Goal: Information Seeking & Learning: Check status

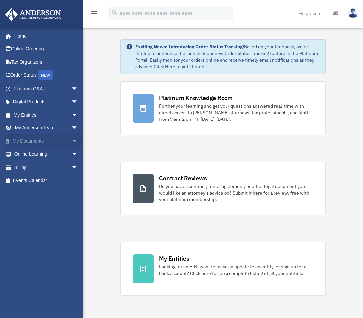
click at [27, 140] on link "My Documents arrow_drop_down" at bounding box center [46, 140] width 83 height 13
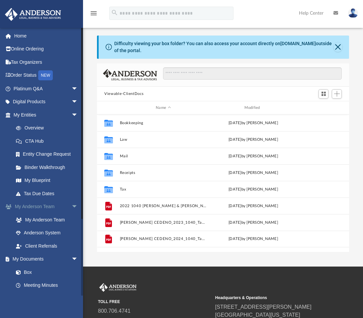
scroll to position [146, 246]
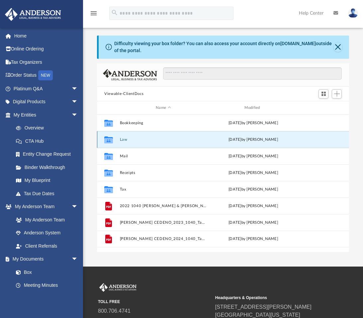
click at [121, 139] on button "Law" at bounding box center [163, 139] width 87 height 4
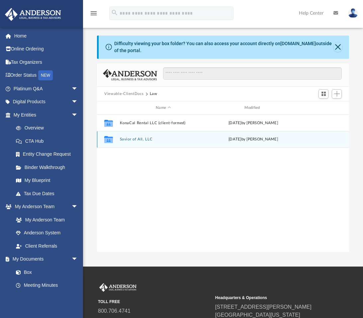
click at [112, 139] on icon "grid" at bounding box center [108, 140] width 9 height 5
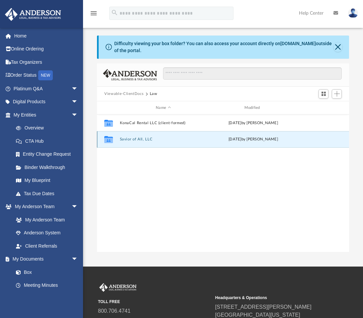
click at [112, 139] on icon "grid" at bounding box center [108, 140] width 9 height 5
click at [110, 140] on icon "grid" at bounding box center [108, 140] width 9 height 5
click at [109, 140] on icon "grid" at bounding box center [108, 140] width 9 height 5
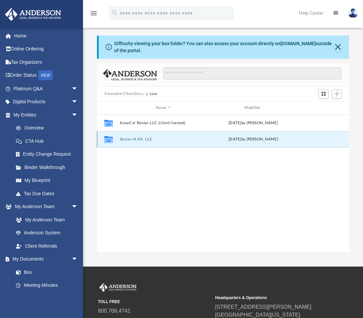
click at [109, 140] on icon "grid" at bounding box center [108, 140] width 9 height 5
click at [122, 140] on button "Savior of All, LLC" at bounding box center [163, 139] width 87 height 4
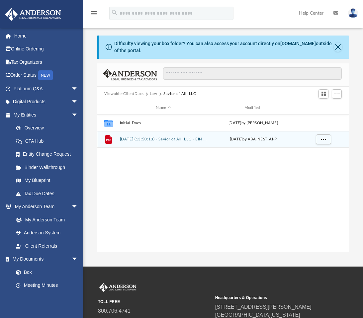
click at [111, 139] on icon "grid" at bounding box center [108, 139] width 7 height 9
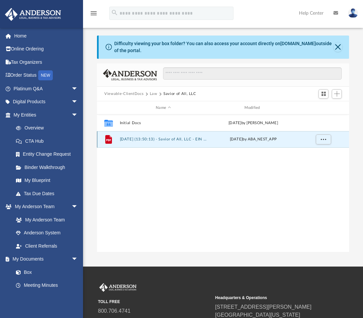
click at [111, 139] on icon "grid" at bounding box center [108, 139] width 7 height 9
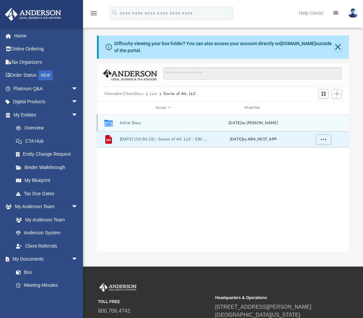
click at [124, 123] on button "Initial Docs" at bounding box center [163, 123] width 87 height 4
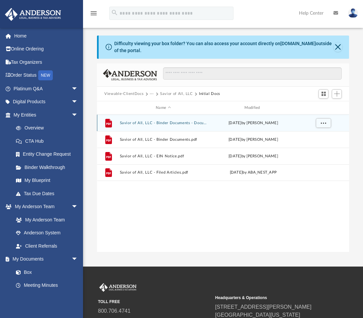
click at [111, 123] on icon "grid" at bounding box center [108, 124] width 5 height 2
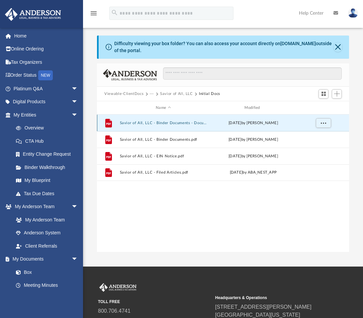
click at [111, 123] on icon "grid" at bounding box center [108, 124] width 5 height 2
click at [171, 123] on button "Savior of All, LLC - Binder Documents - DocuSigned.pdf" at bounding box center [163, 123] width 87 height 4
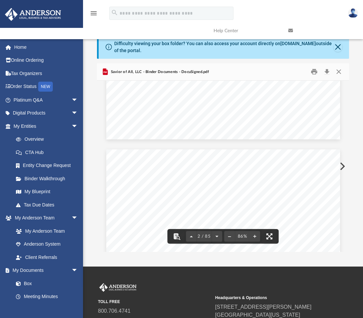
scroll to position [251, 0]
click at [196, 186] on div "Overview of Savior of All, LLC Entity Formation Information State of Organizati…" at bounding box center [223, 298] width 234 height 302
click at [315, 72] on button "Print" at bounding box center [313, 72] width 13 height 10
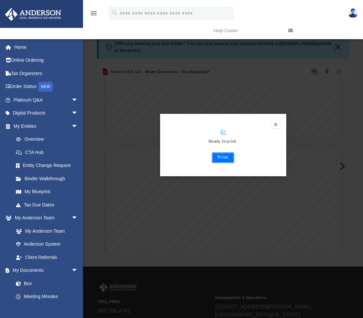
click at [231, 157] on button "Print" at bounding box center [223, 157] width 22 height 11
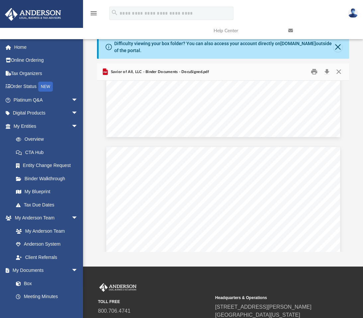
click at [196, 76] on div "Savior of All, LLC - Binder Documents - DocuSigned.pdf" at bounding box center [223, 72] width 252 height 18
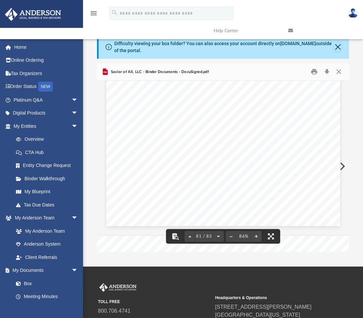
scroll to position [25124, 0]
click at [292, 28] on icon at bounding box center [290, 30] width 5 height 5
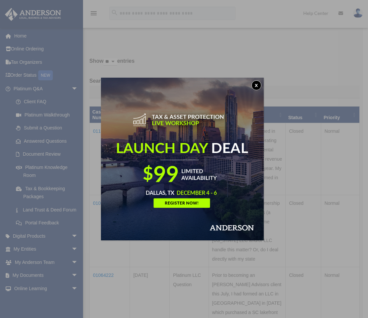
click at [256, 82] on button "x" at bounding box center [256, 85] width 10 height 10
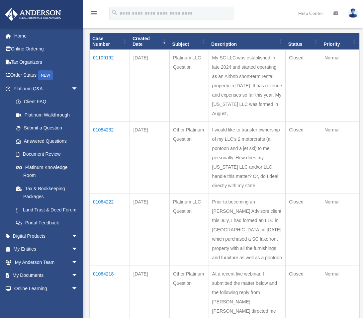
scroll to position [74, 0]
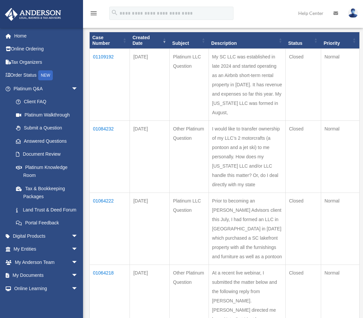
click at [104, 148] on td "01084232" at bounding box center [110, 157] width 40 height 72
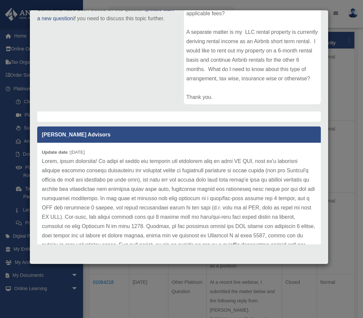
scroll to position [252, 0]
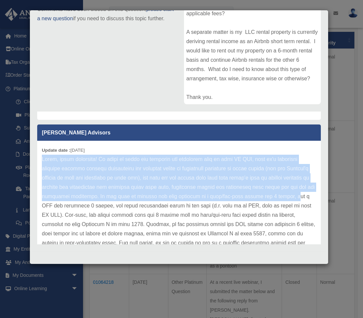
drag, startPoint x: 42, startPoint y: 158, endPoint x: 76, endPoint y: 207, distance: 59.2
click at [76, 208] on p at bounding box center [179, 238] width 274 height 167
click at [78, 205] on p at bounding box center [179, 238] width 274 height 167
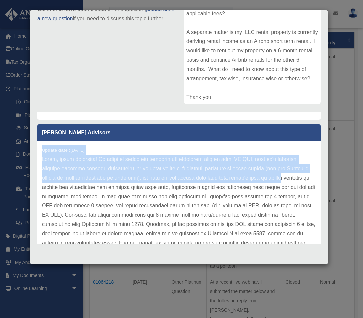
drag, startPoint x: 41, startPoint y: 149, endPoint x: 57, endPoint y: 190, distance: 43.9
click at [57, 190] on div "Update date : 08-27-2025" at bounding box center [178, 238] width 283 height 195
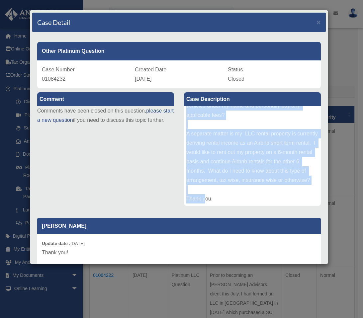
scroll to position [63, 0]
drag, startPoint x: 184, startPoint y: 112, endPoint x: 224, endPoint y: 198, distance: 94.8
click at [224, 198] on div "I would like to transfer ownership of my LLC’s 2 motorcrafts (a pontoon and a j…" at bounding box center [252, 156] width 137 height 100
copy div "I would like to transfer ownership of my LLC’s 2 motorcrafts (a pontoon and a j…"
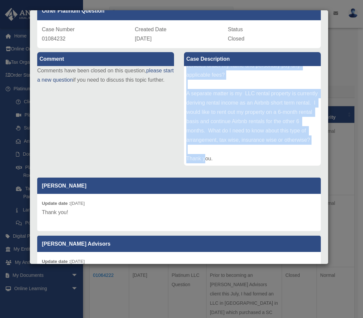
scroll to position [0, 0]
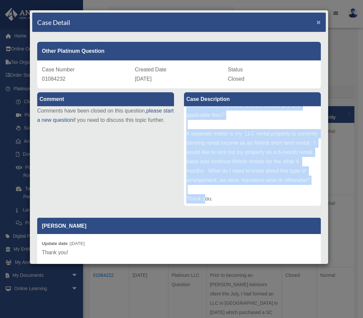
click at [316, 22] on span "×" at bounding box center [318, 22] width 4 height 8
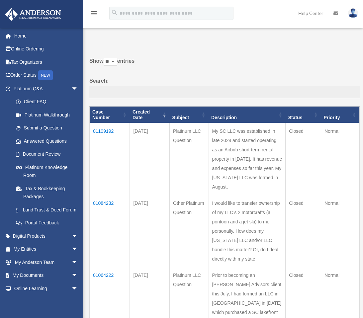
click at [109, 223] on td "01084232" at bounding box center [110, 231] width 40 height 72
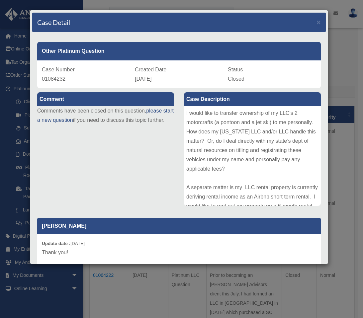
scroll to position [63, 0]
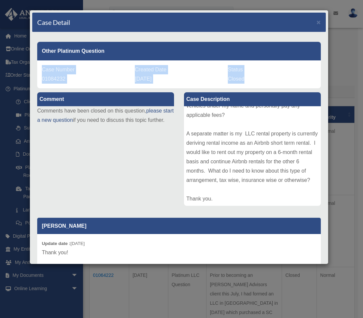
drag, startPoint x: 42, startPoint y: 69, endPoint x: 252, endPoint y: 75, distance: 210.1
click at [252, 75] on div "Case Number 01084232 Created Date August 20, 2025 Status Closed" at bounding box center [178, 74] width 283 height 28
copy div "Case Number 01084232 Created Date August 20, 2025 Status Closed"
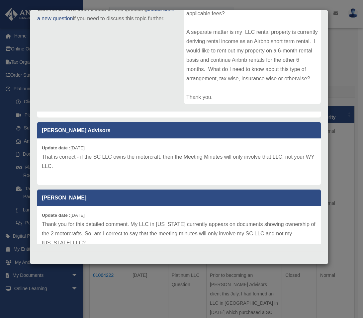
scroll to position [55, 0]
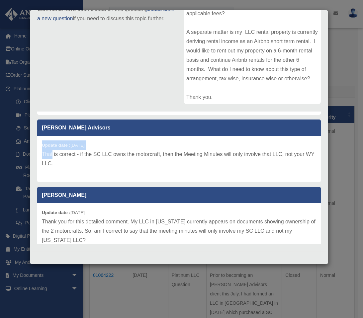
drag, startPoint x: 40, startPoint y: 142, endPoint x: 53, endPoint y: 151, distance: 15.2
click at [53, 151] on div "Update date : 09-10-2025 That is correct - if the SC LLC owns the motorcraft, t…" at bounding box center [178, 159] width 283 height 46
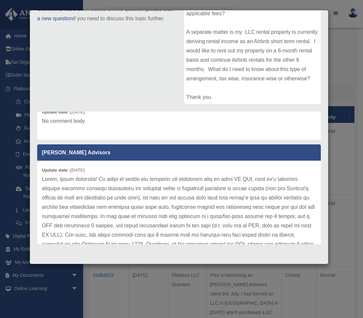
scroll to position [228, 0]
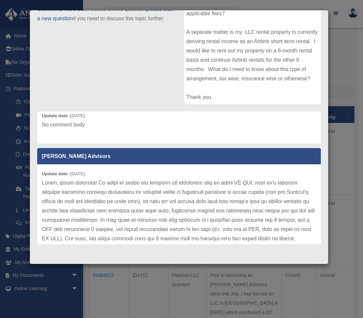
click at [42, 173] on div "Update date : 08-27-2025" at bounding box center [178, 261] width 283 height 195
click at [41, 171] on div "Update date : 08-27-2025" at bounding box center [178, 261] width 283 height 195
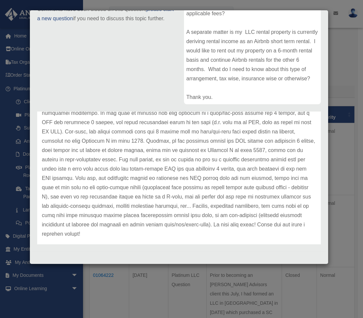
scroll to position [343, 0]
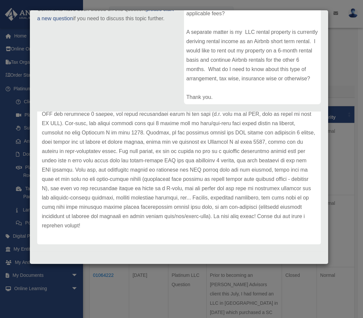
drag, startPoint x: 41, startPoint y: 171, endPoint x: 80, endPoint y: 179, distance: 40.1
click at [80, 179] on div "Update date : 08-27-2025" at bounding box center [178, 146] width 283 height 195
click at [79, 180] on p at bounding box center [179, 146] width 274 height 167
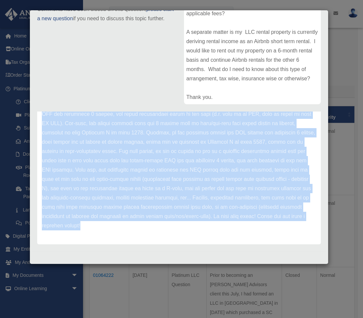
drag, startPoint x: 43, startPoint y: 168, endPoint x: 182, endPoint y: 220, distance: 147.9
click at [187, 236] on div "Update date : 08-27-2025" at bounding box center [178, 146] width 283 height 195
copy div "Update date : 08-27-2025 Hello, great questions! If title to those two vehicles…"
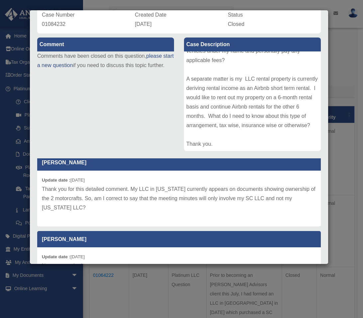
scroll to position [131, 0]
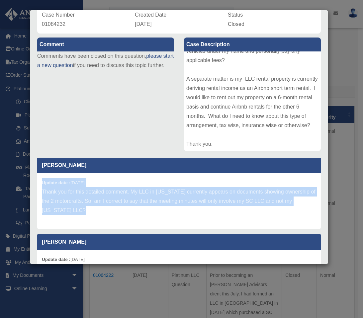
drag, startPoint x: 42, startPoint y: 181, endPoint x: 74, endPoint y: 193, distance: 34.2
click at [104, 208] on div "Update date : 09-03-2025 Thank you for this detailed comment. My LLC in South C…" at bounding box center [178, 201] width 283 height 56
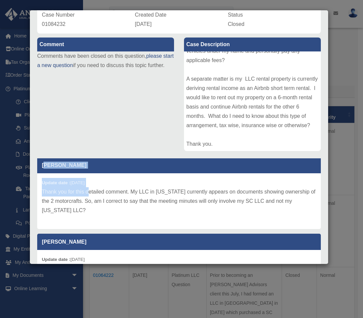
drag, startPoint x: 45, startPoint y: 165, endPoint x: 82, endPoint y: 192, distance: 45.5
click at [88, 194] on div "Judith Cedenouserc Update date : 09-03-2025 Thank you for this detailed comment…" at bounding box center [178, 193] width 283 height 72
drag, startPoint x: 41, startPoint y: 165, endPoint x: 110, endPoint y: 201, distance: 77.2
click at [113, 211] on div "Judith Cedenouserc Update date : 09-03-2025 Thank you for this detailed comment…" at bounding box center [178, 193] width 283 height 72
copy div "Judith Cedenouserc Update date : 09-03-2025 Thank you for this detailed comment…"
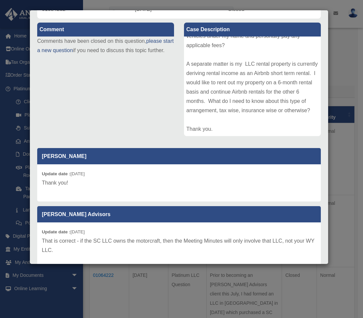
scroll to position [102, 0]
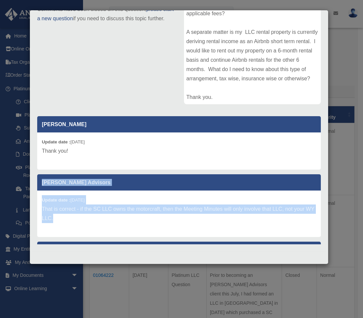
drag, startPoint x: 41, startPoint y: 180, endPoint x: 71, endPoint y: 219, distance: 48.8
click at [71, 219] on div "Anderson Advisors Update date : 09-10-2025 That is correct - if the SC LLC owns…" at bounding box center [178, 205] width 283 height 63
copy div "Anderson Advisors Update date : 09-10-2025 That is correct - if the SC LLC owns…"
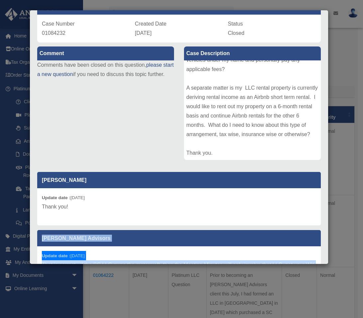
scroll to position [0, 0]
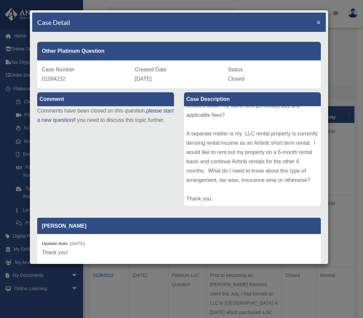
click at [316, 20] on span "×" at bounding box center [318, 22] width 4 height 8
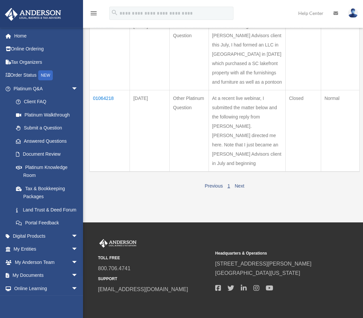
scroll to position [249, 0]
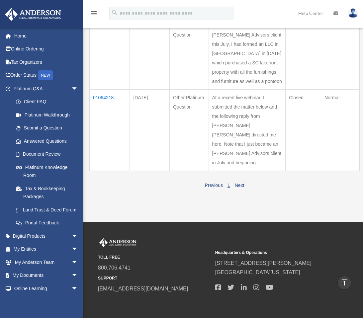
click at [100, 165] on td "01064218" at bounding box center [110, 131] width 40 height 82
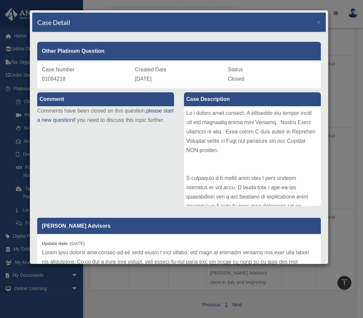
scroll to position [69, 0]
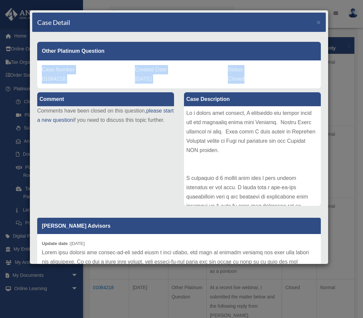
drag, startPoint x: 40, startPoint y: 67, endPoint x: 210, endPoint y: 88, distance: 170.4
click at [242, 82] on div "Case Number 01064218 Created Date August 3, 2025 Status Closed" at bounding box center [178, 74] width 283 height 28
copy div "Case Number 01064218 Created Date August 3, 2025 Status Closed"
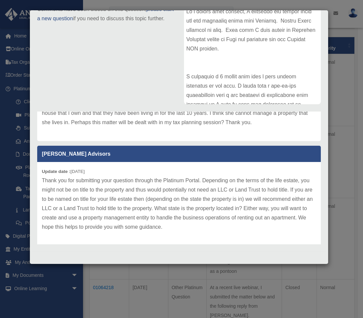
scroll to position [255, 0]
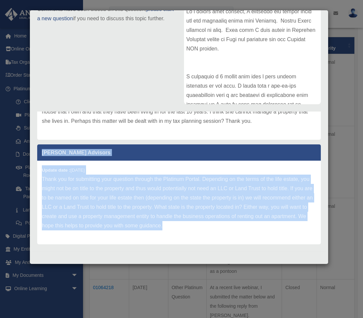
drag, startPoint x: 42, startPoint y: 148, endPoint x: 237, endPoint y: 230, distance: 211.0
click at [237, 230] on div "Anderson Advisors Update date : 08-06-2025 Thank you for submitting your questi…" at bounding box center [178, 194] width 283 height 100
copy div "Anderson Advisors Update date : 08-06-2025 Thank you for submitting your questi…"
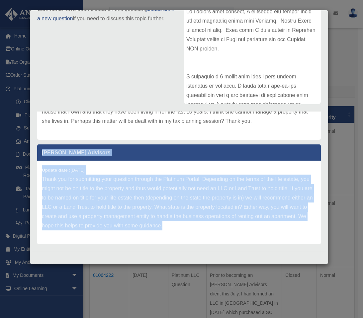
scroll to position [0, 0]
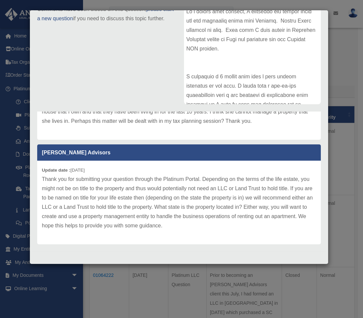
click at [227, 54] on div at bounding box center [252, 55] width 137 height 100
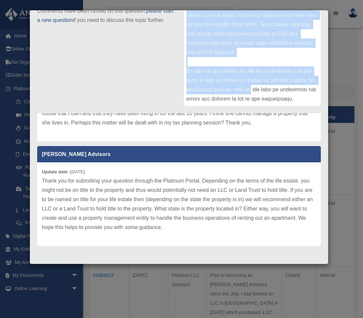
scroll to position [102, 0]
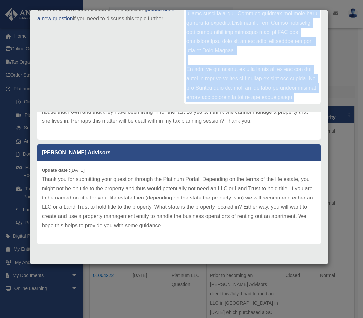
drag, startPoint x: 184, startPoint y: 112, endPoint x: 286, endPoint y: 93, distance: 103.7
click at [286, 93] on div at bounding box center [252, 55] width 137 height 100
copy div "At a recent live webinar, I submitted the matter below and the following reply …"
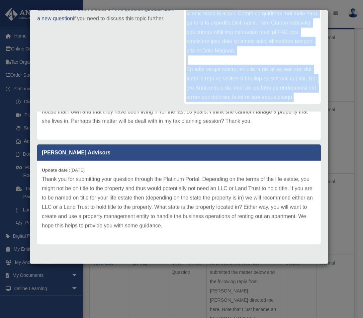
scroll to position [106, 0]
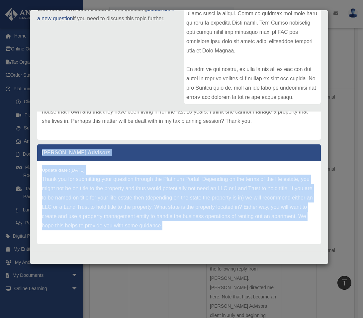
drag, startPoint x: 53, startPoint y: 154, endPoint x: 163, endPoint y: 208, distance: 122.3
click at [244, 228] on div "Anderson Advisors Update date : 08-06-2025 Thank you for submitting your questi…" at bounding box center [178, 194] width 283 height 100
copy div "Anderson Advisors Update date : 08-06-2025 Thank you for submitting your questi…"
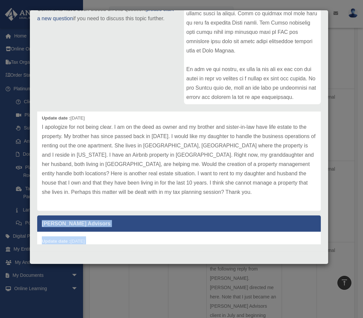
scroll to position [151, 0]
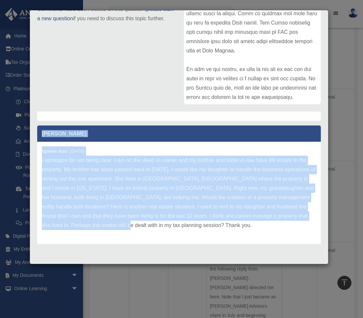
drag, startPoint x: 42, startPoint y: 131, endPoint x: 169, endPoint y: 227, distance: 158.9
click at [169, 227] on div "Judith Cedenouserc Update date : 08-07-2025 I apologize for not being clear. I …" at bounding box center [178, 184] width 283 height 118
copy div "Judith Cedenouserc Update date : 08-07-2025 I apologize for not being clear. I …"
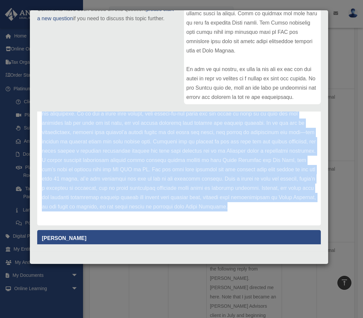
scroll to position [47, 0]
drag, startPoint x: 41, startPoint y: 114, endPoint x: 157, endPoint y: 196, distance: 142.3
click at [159, 202] on div "Anderson Advisors Update date : 08-12-2025" at bounding box center [178, 147] width 283 height 156
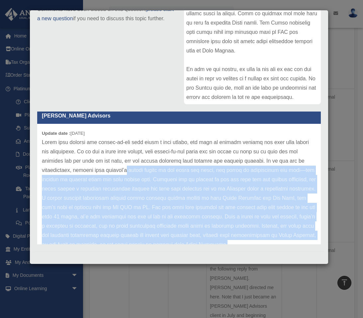
scroll to position [3, 0]
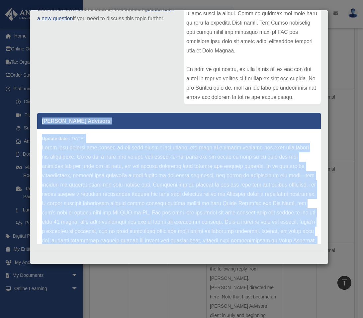
drag, startPoint x: 301, startPoint y: 204, endPoint x: 39, endPoint y: 121, distance: 275.3
click at [39, 121] on div "Anderson Advisors Update date : 08-12-2025" at bounding box center [178, 191] width 283 height 156
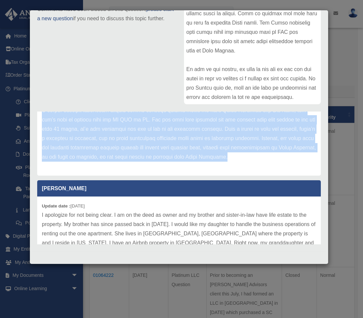
scroll to position [0, 0]
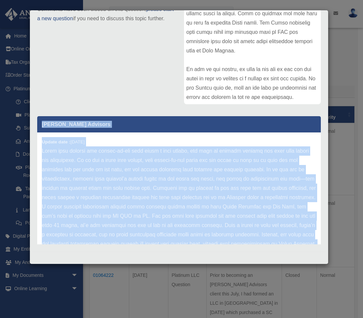
click at [115, 148] on p at bounding box center [179, 201] width 274 height 111
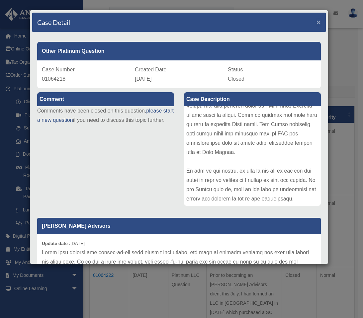
click at [316, 23] on span "×" at bounding box center [318, 22] width 4 height 8
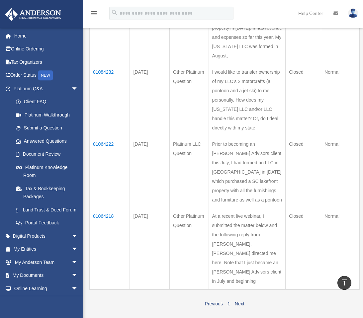
scroll to position [69, 0]
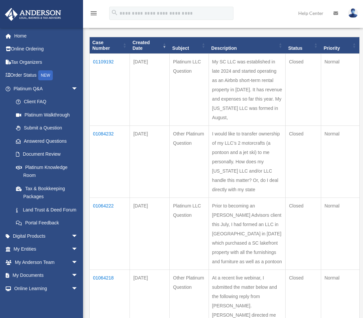
click at [102, 54] on td "01109192" at bounding box center [110, 90] width 40 height 72
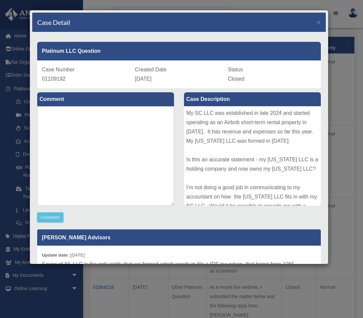
scroll to position [91, 0]
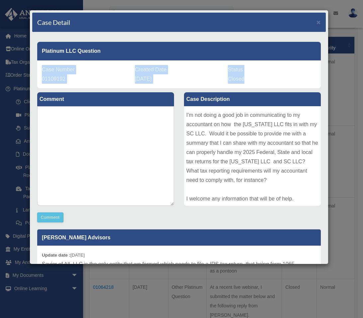
drag, startPoint x: 41, startPoint y: 67, endPoint x: 245, endPoint y: 77, distance: 203.6
click at [245, 77] on div "Case Number 01109192 Created Date September 13, 2025 Status Closed" at bounding box center [178, 74] width 283 height 28
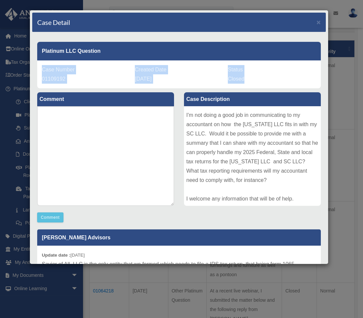
scroll to position [64, 0]
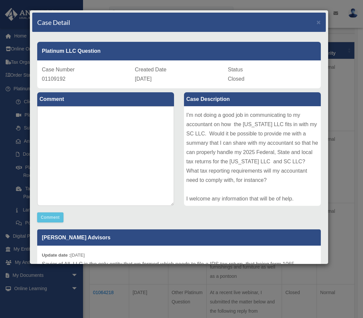
click at [191, 125] on div "My SC LLC was established in late 2024 and started operating as an Airbnb short…" at bounding box center [252, 156] width 137 height 100
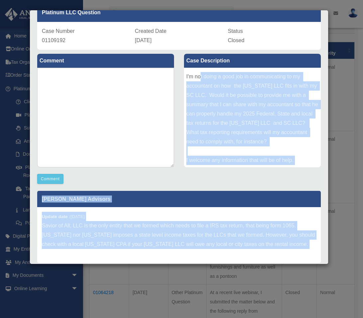
scroll to position [77, 0]
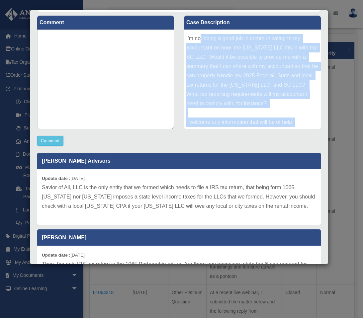
drag, startPoint x: 184, startPoint y: 112, endPoint x: 229, endPoint y: 150, distance: 58.2
click at [229, 129] on div "My SC LLC was established in late 2024 and started operating as an Airbnb short…" at bounding box center [252, 80] width 137 height 100
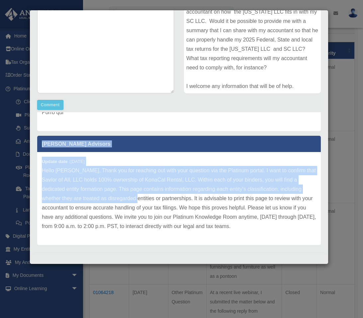
scroll to position [113, 0]
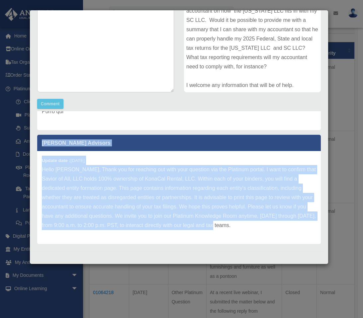
drag, startPoint x: 40, startPoint y: 176, endPoint x: 260, endPoint y: 223, distance: 225.2
click at [260, 223] on div "Anderson Advisors Update date : 09-15-2025 Hello Judith, Thank you for reaching…" at bounding box center [178, 189] width 283 height 109
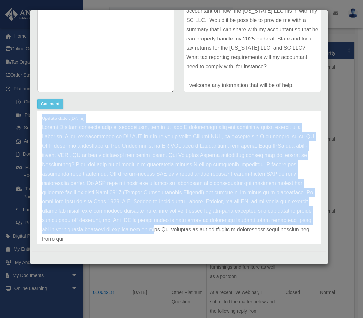
scroll to position [612, 0]
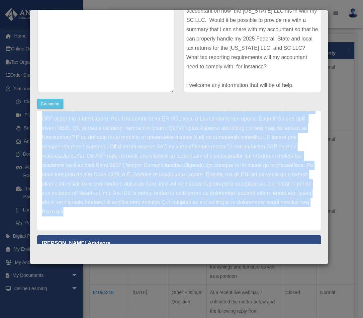
drag, startPoint x: 41, startPoint y: 116, endPoint x: 257, endPoint y: 235, distance: 247.1
click at [257, 230] on div "Judith Cedenouserc Update date : 09-20-2025" at bounding box center [178, 147] width 283 height 165
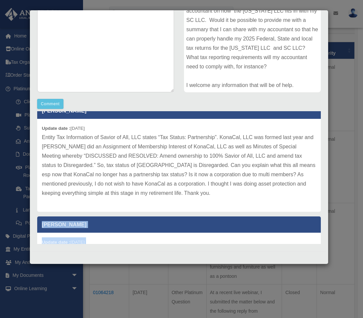
scroll to position [459, 0]
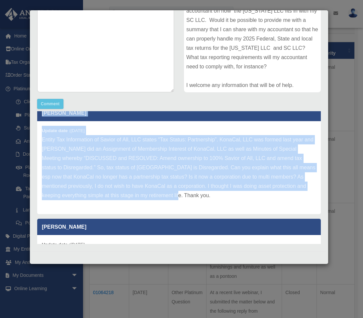
drag, startPoint x: 42, startPoint y: 121, endPoint x: 200, endPoint y: 203, distance: 178.5
click at [205, 212] on div "Judith Cedenouserc Update date : 09-21-2025 Entity Tax Information of Savior of…" at bounding box center [178, 159] width 283 height 109
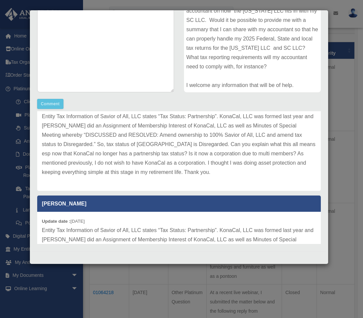
scroll to position [125, 0]
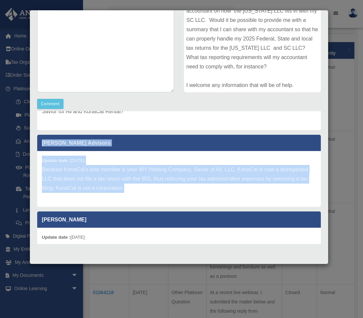
drag, startPoint x: 41, startPoint y: 151, endPoint x: 150, endPoint y: 202, distance: 120.5
click at [151, 203] on div "Anderson Advisors Update date : 09-22-2025 Because KonaCal's sole member is you…" at bounding box center [178, 171] width 283 height 72
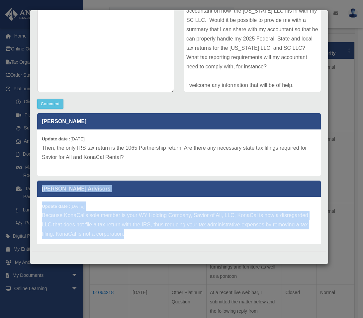
scroll to position [76, 0]
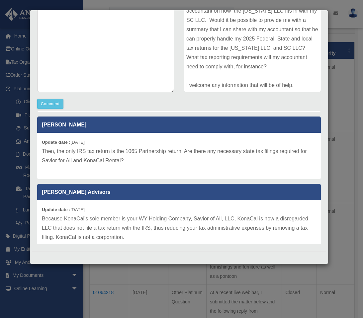
click at [67, 179] on div "Update date : 09-22-2025 Then, the only IRS tax return is the 1065 Partnership …" at bounding box center [178, 156] width 283 height 46
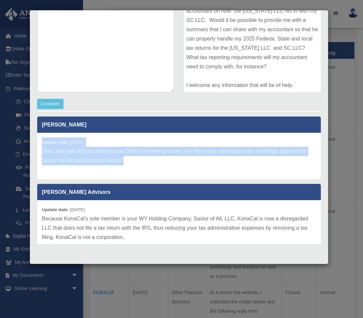
drag, startPoint x: 42, startPoint y: 149, endPoint x: 136, endPoint y: 168, distance: 96.4
click at [136, 168] on div "Update date : 09-22-2025 Then, the only IRS tax return is the 1065 Partnership …" at bounding box center [178, 156] width 283 height 46
drag, startPoint x: 108, startPoint y: 161, endPoint x: 41, endPoint y: 131, distance: 74.1
drag, startPoint x: 41, startPoint y: 131, endPoint x: 132, endPoint y: 173, distance: 100.2
click at [132, 173] on div "Judith Cedenouserc Update date : 09-22-2025 Then, the only IRS tax return is th…" at bounding box center [178, 147] width 283 height 63
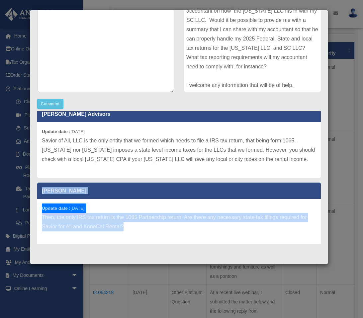
scroll to position [0, 0]
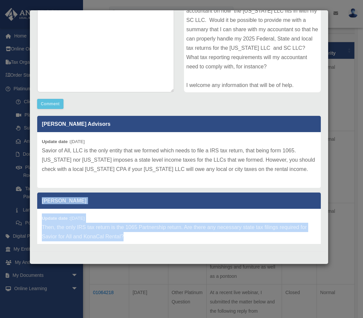
drag, startPoint x: 42, startPoint y: 125, endPoint x: 98, endPoint y: 178, distance: 77.7
click at [98, 178] on div "Anderson Advisors Update date : 09-22-2025 Savior of All, LLC is the only entit…" at bounding box center [178, 152] width 283 height 72
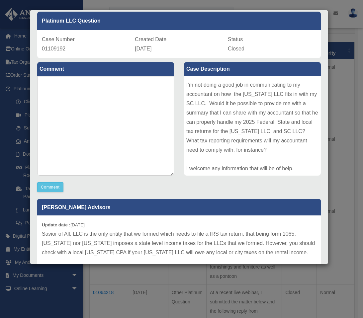
scroll to position [55, 0]
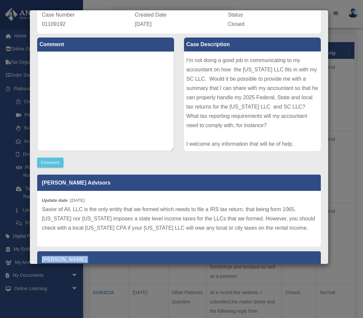
click at [113, 233] on p "Savior of All, LLC is the only entity that we formed which needs to file a IRS …" at bounding box center [179, 219] width 274 height 28
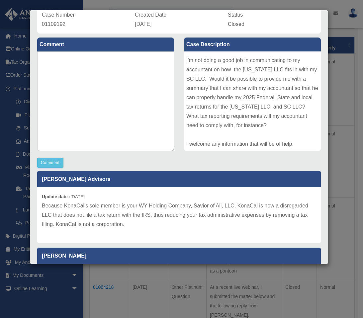
scroll to position [142, 0]
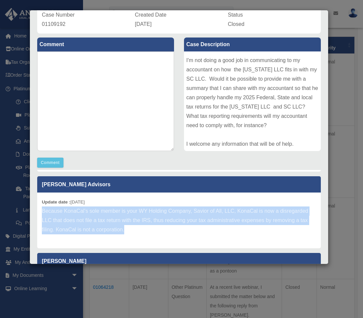
drag, startPoint x: 40, startPoint y: 218, endPoint x: 152, endPoint y: 246, distance: 115.6
click at [152, 246] on div "Update date : 09-22-2025 Because KonaCal's sole member is your WY Holding Compa…" at bounding box center [178, 220] width 283 height 56
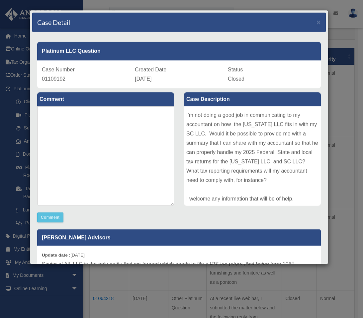
scroll to position [0, 0]
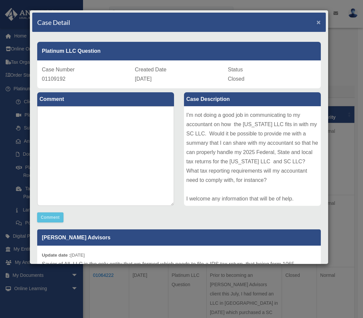
click at [316, 22] on span "×" at bounding box center [318, 22] width 4 height 8
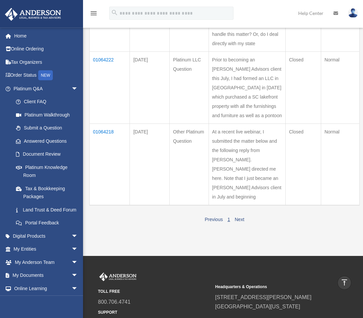
scroll to position [212, 0]
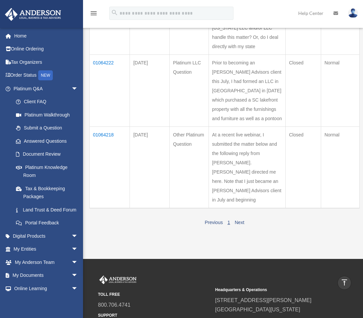
click at [109, 103] on td "01064222" at bounding box center [110, 91] width 40 height 72
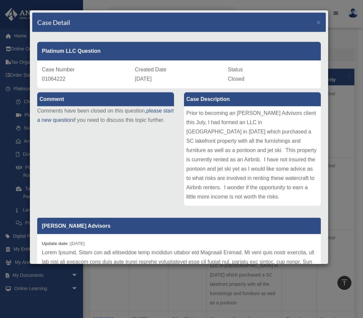
scroll to position [0, 0]
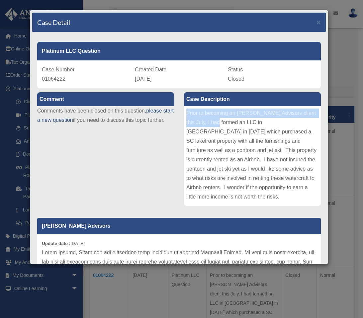
drag, startPoint x: 184, startPoint y: 112, endPoint x: 219, endPoint y: 121, distance: 35.8
click at [219, 121] on div "Prior to becoming an Anderson Advisors client this July, I had formed an LLC in…" at bounding box center [252, 156] width 137 height 100
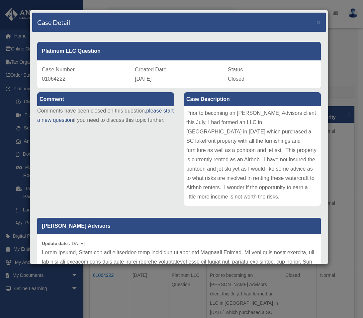
click at [41, 68] on div "Case Number 01064222 Created Date August 3, 2025 Status Closed" at bounding box center [178, 74] width 283 height 28
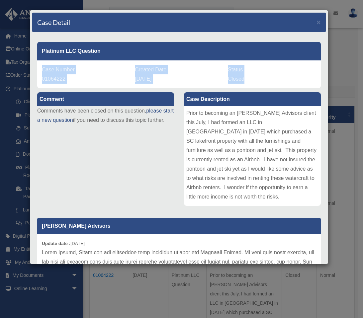
drag, startPoint x: 41, startPoint y: 67, endPoint x: 246, endPoint y: 79, distance: 205.0
click at [246, 79] on div "Case Number 01064222 Created Date August 3, 2025 Status Closed" at bounding box center [178, 74] width 283 height 28
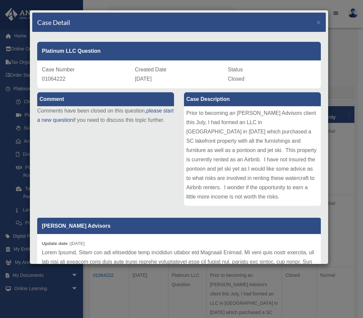
click at [103, 181] on div "Comment Comments have been closed on this question, please start a new question…" at bounding box center [178, 218] width 293 height 260
click at [316, 24] on span "×" at bounding box center [318, 22] width 4 height 8
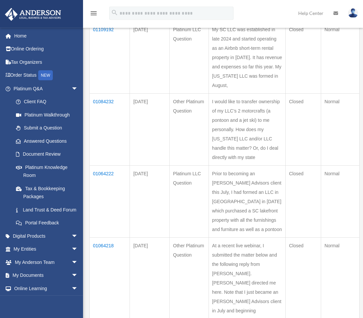
scroll to position [117, 0]
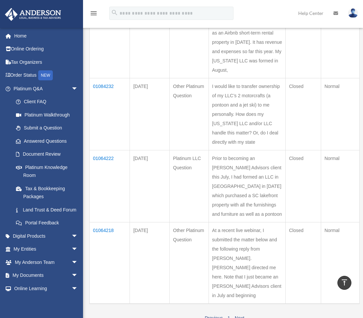
click at [105, 198] on td "01064222" at bounding box center [110, 186] width 40 height 72
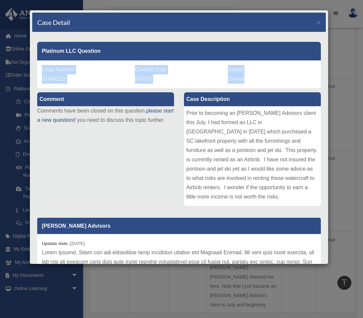
drag, startPoint x: 41, startPoint y: 69, endPoint x: 242, endPoint y: 78, distance: 200.9
click at [242, 78] on div "Case Number 01064222 Created Date August 3, 2025 Status Closed" at bounding box center [178, 74] width 283 height 28
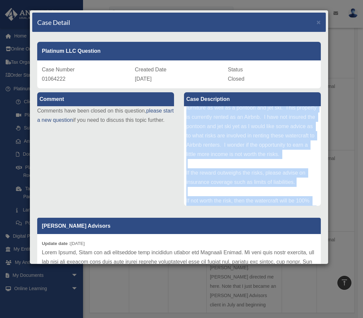
scroll to position [91, 0]
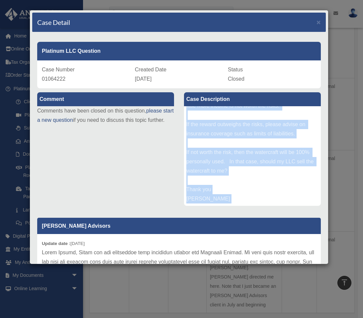
drag, startPoint x: 183, startPoint y: 112, endPoint x: 249, endPoint y: 197, distance: 107.2
click at [256, 206] on div "Prior to becoming an Anderson Advisors client this July, I had formed an LLC in…" at bounding box center [252, 156] width 137 height 100
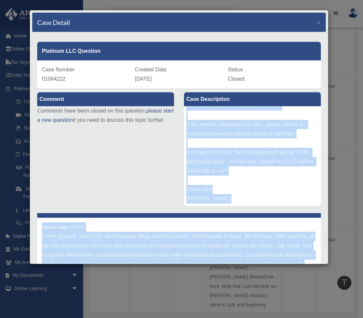
scroll to position [22, 0]
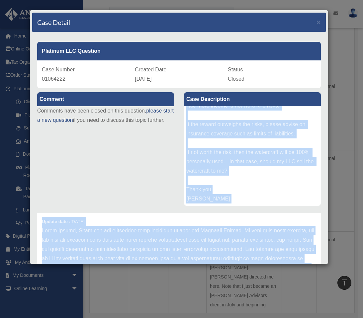
click at [214, 244] on p at bounding box center [179, 272] width 274 height 93
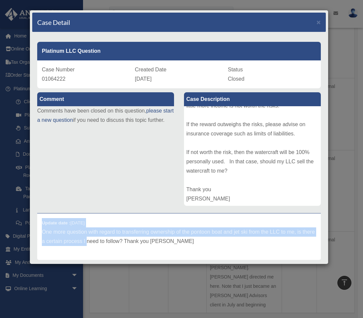
scroll to position [164, 0]
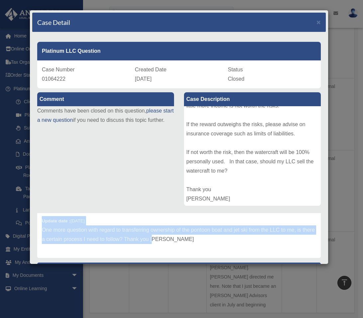
drag, startPoint x: 50, startPoint y: 224, endPoint x: 166, endPoint y: 240, distance: 116.8
click at [166, 240] on div "Judith Cedenouserc Update date : 08-18-2025 One more question with regard to tr…" at bounding box center [178, 226] width 283 height 63
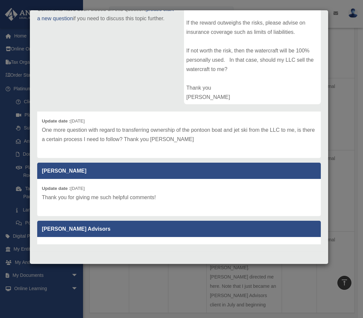
scroll to position [223, 0]
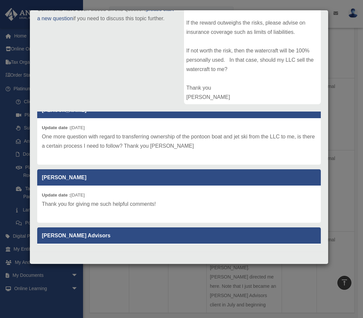
click at [117, 155] on div "Update date : 08-18-2025 One more question with regard to transferring ownershi…" at bounding box center [178, 141] width 283 height 46
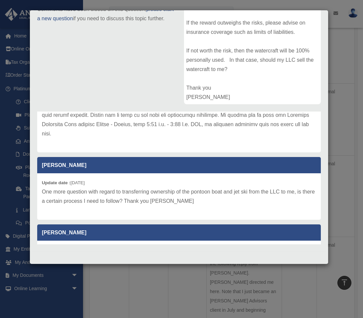
scroll to position [87, 0]
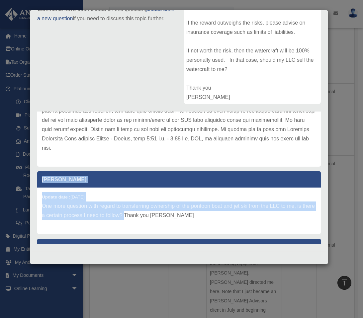
drag, startPoint x: 43, startPoint y: 178, endPoint x: 137, endPoint y: 216, distance: 101.5
click at [137, 216] on div "Judith Cedenouserc Update date : 08-18-2025 One more question with regard to tr…" at bounding box center [178, 202] width 283 height 63
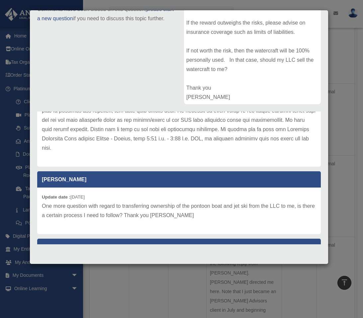
click at [102, 148] on p at bounding box center [179, 106] width 274 height 93
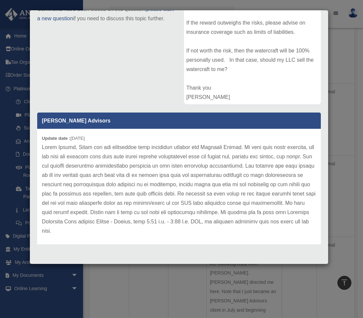
scroll to position [0, 0]
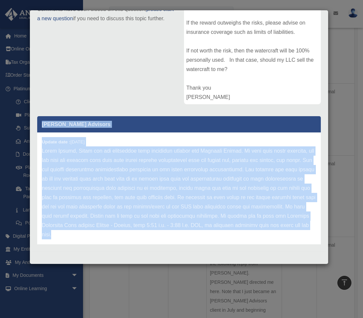
drag, startPoint x: 39, startPoint y: 121, endPoint x: 145, endPoint y: 232, distance: 152.5
click at [147, 236] on div "Anderson Advisors Update date : 08-22-2025" at bounding box center [178, 184] width 283 height 137
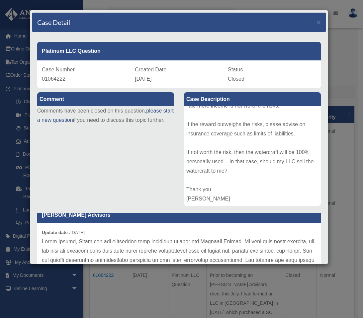
click at [209, 150] on div "Prior to becoming an Anderson Advisors client this July, I had formed an LLC in…" at bounding box center [252, 156] width 137 height 100
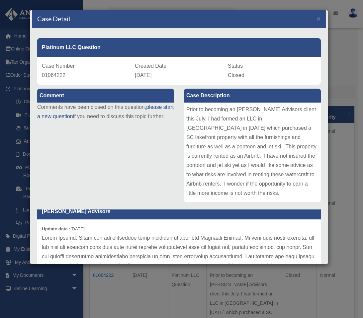
scroll to position [5, 0]
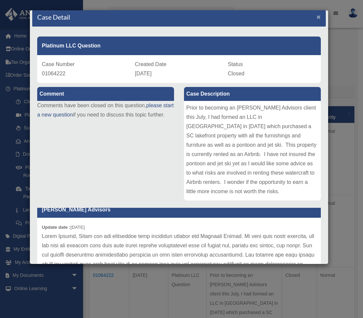
click at [316, 19] on span "×" at bounding box center [318, 17] width 4 height 8
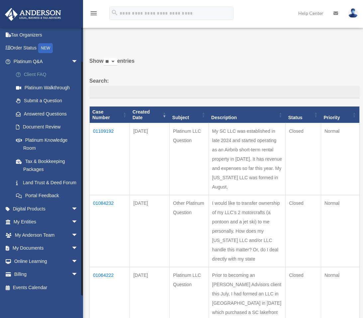
scroll to position [35, 0]
click at [41, 223] on link "My Entities arrow_drop_down" at bounding box center [46, 221] width 83 height 13
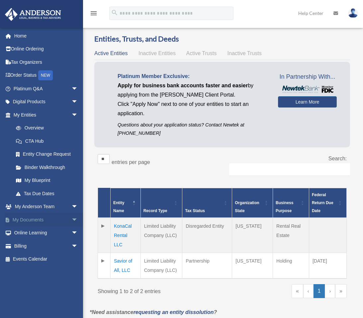
click at [29, 219] on link "My Documents arrow_drop_down" at bounding box center [46, 219] width 83 height 13
click at [71, 219] on span "arrow_drop_down" at bounding box center [77, 220] width 13 height 14
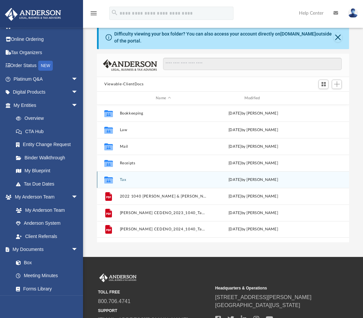
scroll to position [11, 0]
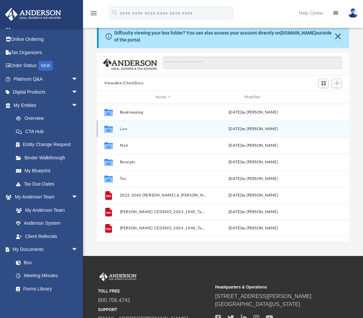
click at [110, 130] on icon "grid" at bounding box center [108, 129] width 9 height 5
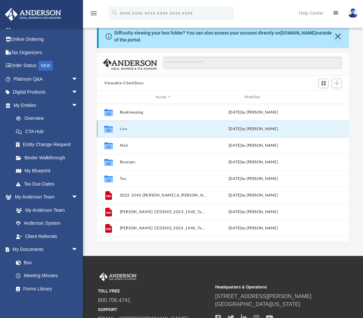
click at [126, 129] on button "Law" at bounding box center [163, 129] width 87 height 4
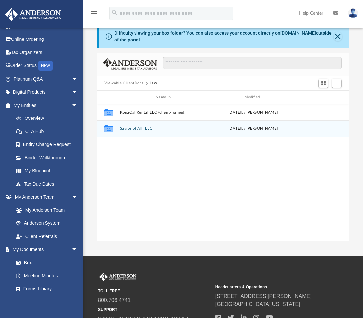
click at [123, 128] on button "Savior of All, LLC" at bounding box center [163, 129] width 87 height 4
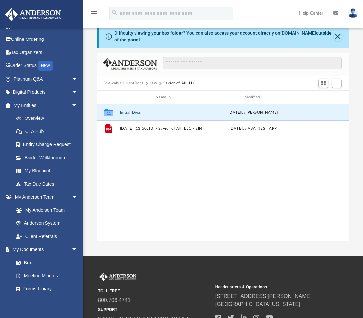
click at [133, 113] on button "Initial Docs" at bounding box center [163, 112] width 87 height 4
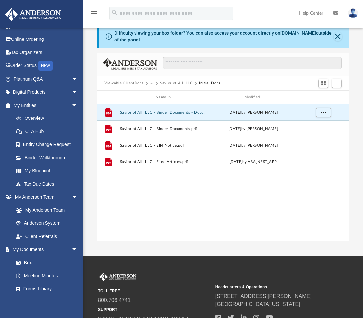
click at [167, 112] on button "Savior of All, LLC - Binder Documents - DocuSigned.pdf" at bounding box center [163, 112] width 87 height 4
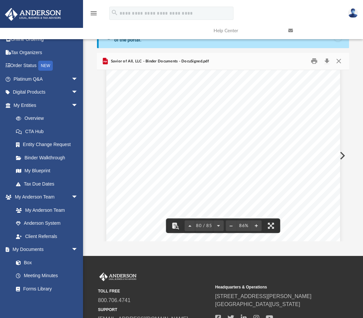
scroll to position [24864, 0]
click at [341, 62] on button "Close" at bounding box center [338, 61] width 12 height 10
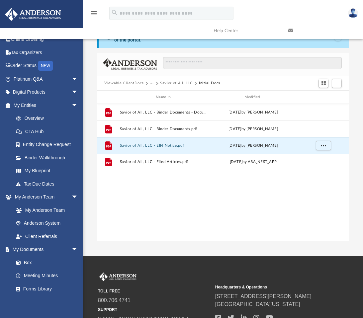
click at [169, 145] on button "Savior of All, LLC - EIN Notice.pdf" at bounding box center [163, 145] width 87 height 4
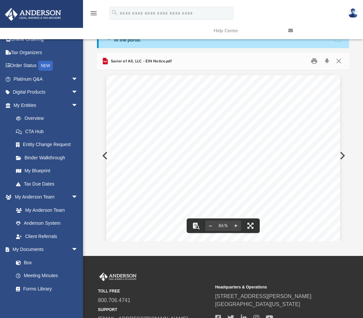
click at [246, 181] on div "Page 1" at bounding box center [223, 226] width 234 height 302
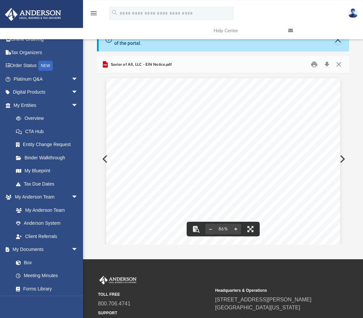
scroll to position [5, 0]
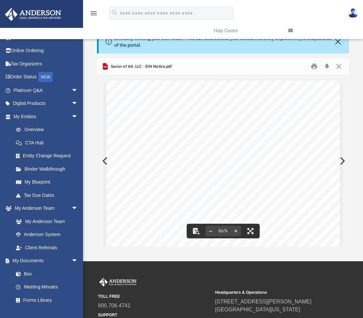
click at [300, 118] on div "Page 1" at bounding box center [223, 231] width 234 height 302
click at [339, 66] on button "Close" at bounding box center [338, 66] width 12 height 10
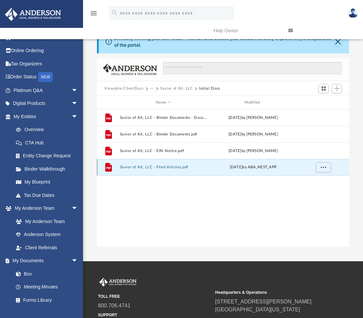
click at [152, 169] on button "Savior of All, LLC - Filed Articles.pdf" at bounding box center [163, 167] width 87 height 4
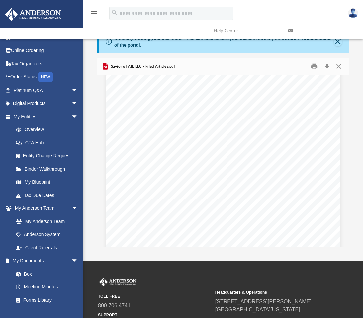
scroll to position [1078, 0]
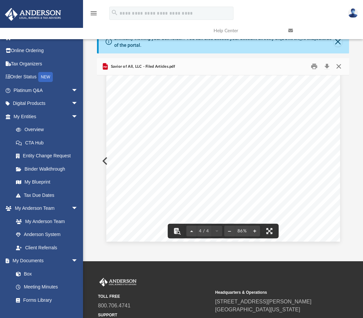
click at [338, 64] on button "Close" at bounding box center [338, 66] width 12 height 10
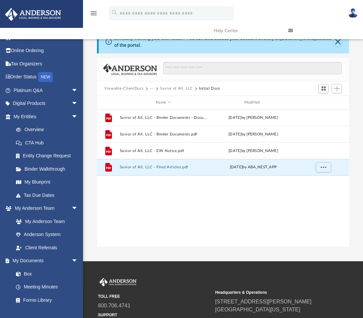
click at [338, 42] on link at bounding box center [320, 31] width 75 height 26
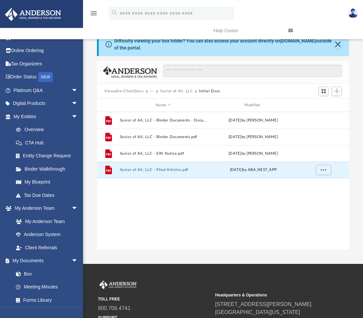
scroll to position [0, 0]
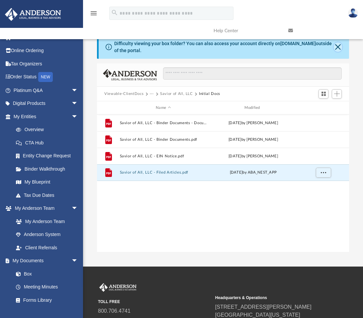
click at [338, 46] on button "Close" at bounding box center [337, 46] width 8 height 9
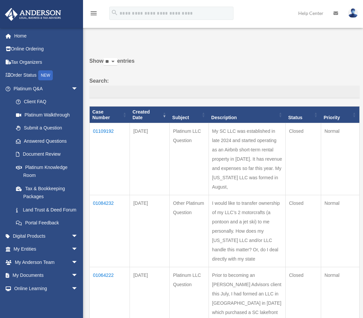
click at [353, 16] on img at bounding box center [353, 13] width 10 height 10
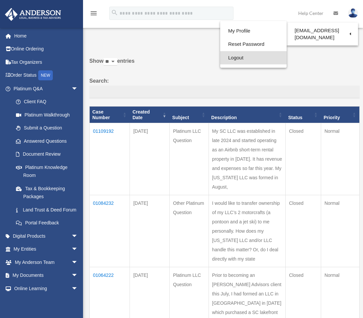
click at [233, 59] on link "Logout" at bounding box center [253, 58] width 66 height 14
